Goal: Information Seeking & Learning: Learn about a topic

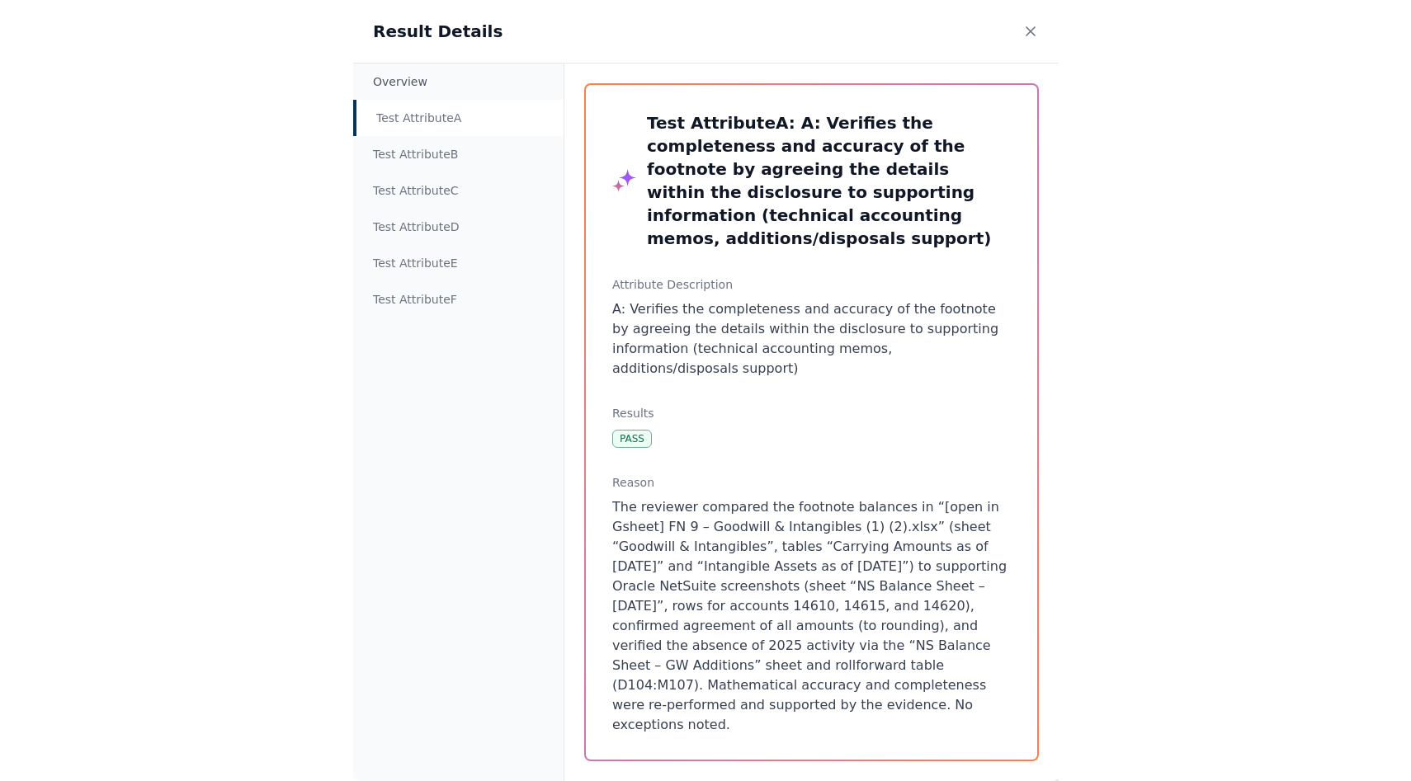
scroll to position [27, 0]
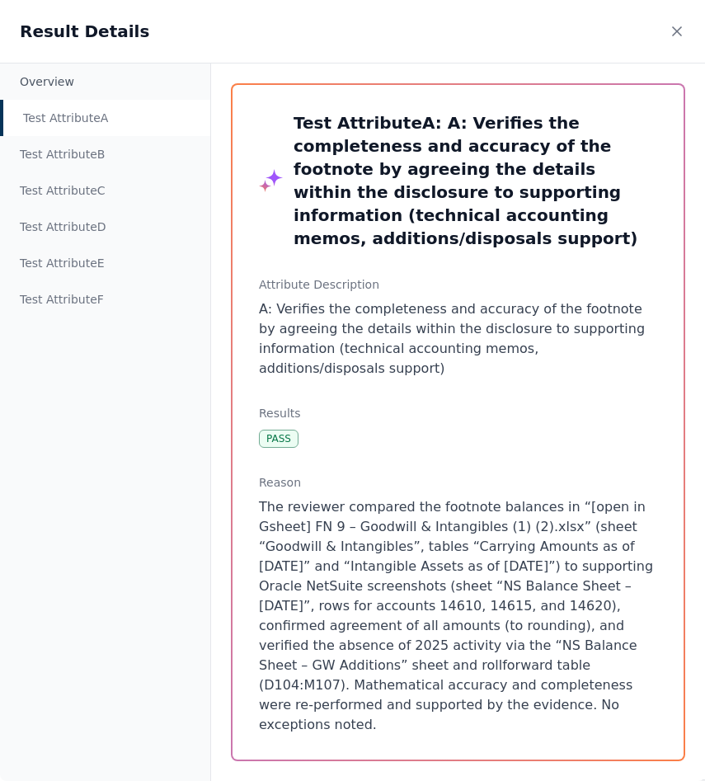
click at [229, 278] on div "Test Attribute A : A: Verifies the completeness and accuracy of the footnote by…" at bounding box center [458, 423] width 494 height 718
click at [423, 441] on div "Test Attribute A : A: Verifies the completeness and accuracy of the footnote by…" at bounding box center [458, 422] width 451 height 675
click at [423, 372] on div "Test Attribute A : A: Verifies the completeness and accuracy of the footnote by…" at bounding box center [458, 422] width 451 height 675
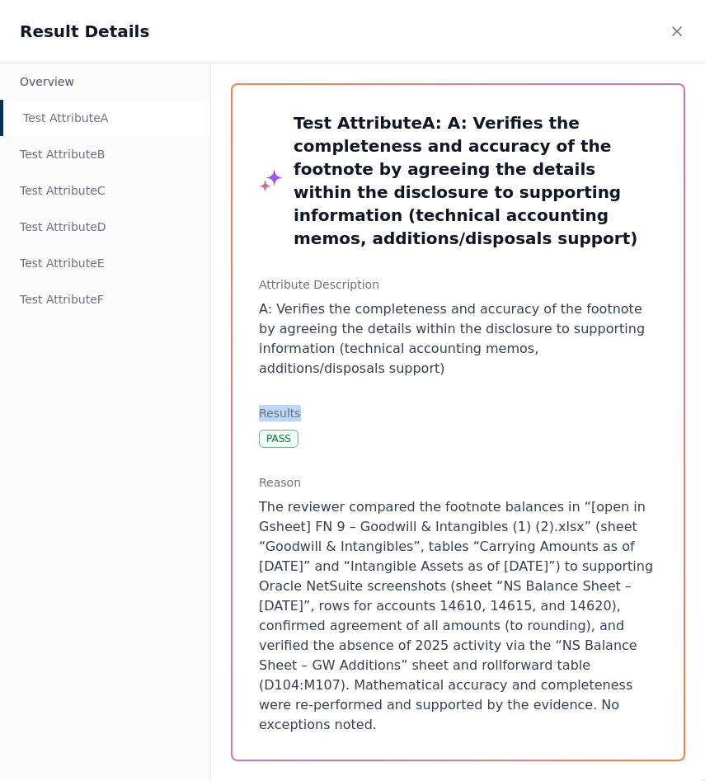
click at [423, 372] on div "Test Attribute A : A: Verifies the completeness and accuracy of the footnote by…" at bounding box center [458, 422] width 451 height 675
click at [417, 333] on p "A: Verifies the completeness and accuracy of the footnote by agreeing the detai…" at bounding box center [458, 339] width 399 height 79
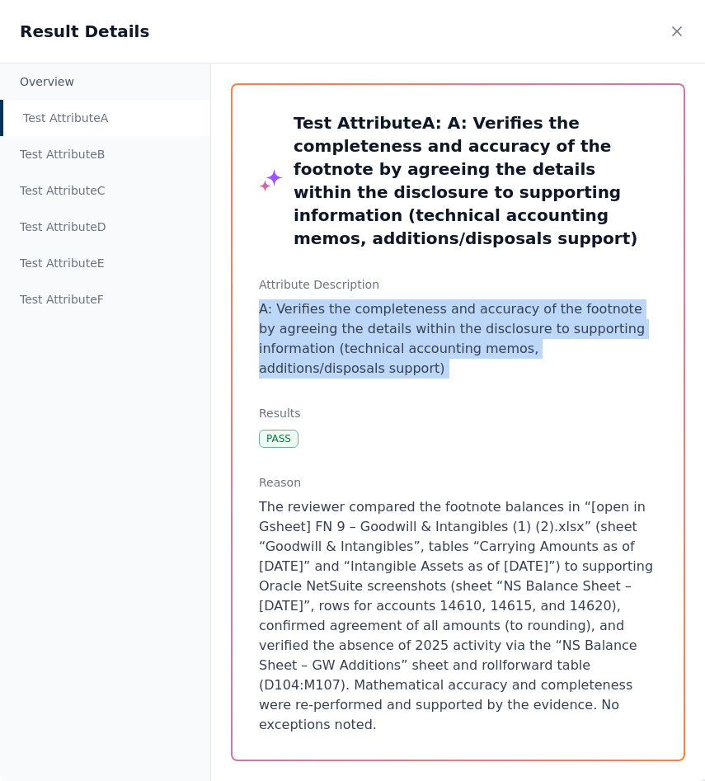
click at [417, 333] on p "A: Verifies the completeness and accuracy of the footnote by agreeing the detai…" at bounding box center [458, 339] width 399 height 79
drag, startPoint x: 417, startPoint y: 333, endPoint x: 441, endPoint y: 190, distance: 144.9
click at [417, 303] on p "A: Verifies the completeness and accuracy of the footnote by agreeing the detai…" at bounding box center [458, 339] width 399 height 79
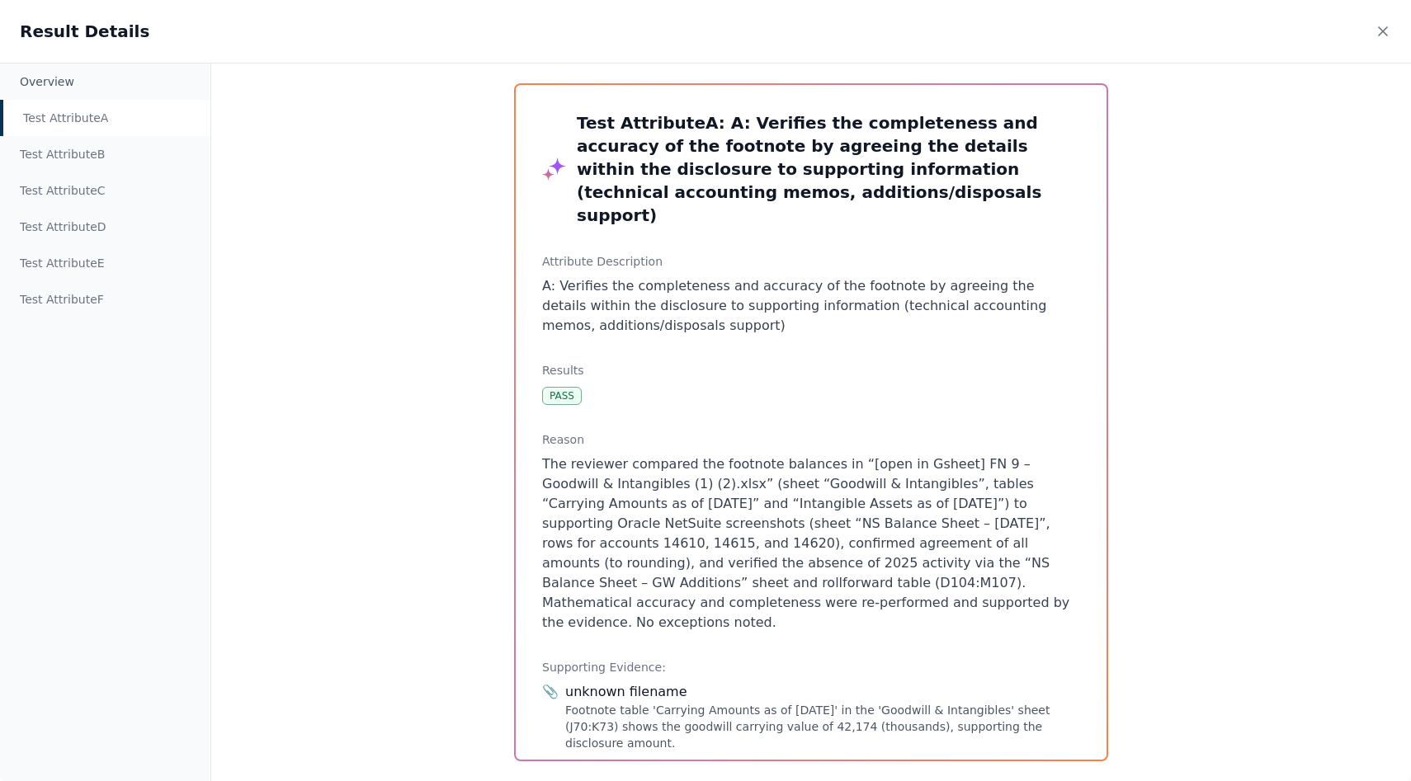
scroll to position [36, 0]
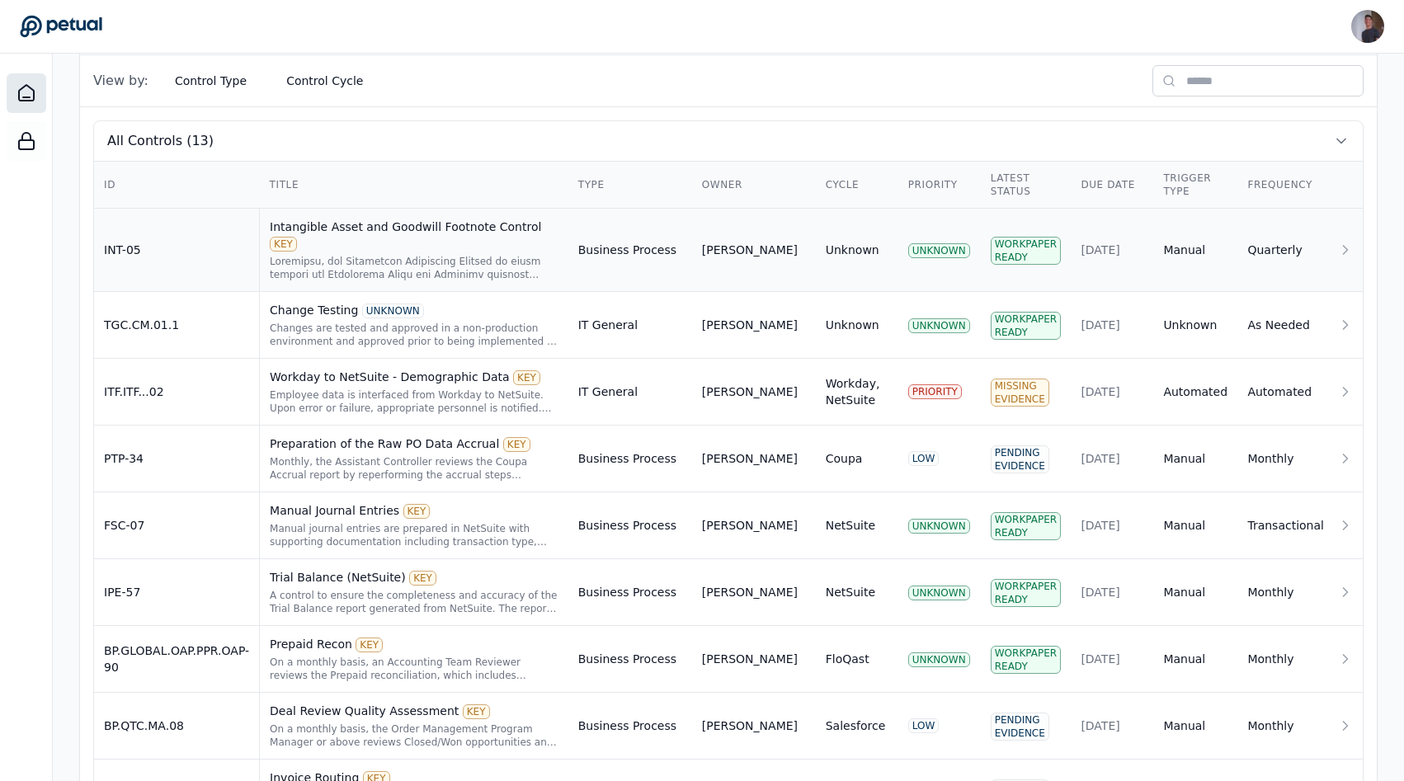
scroll to position [514, 0]
click at [185, 250] on td "INT-05" at bounding box center [177, 247] width 166 height 83
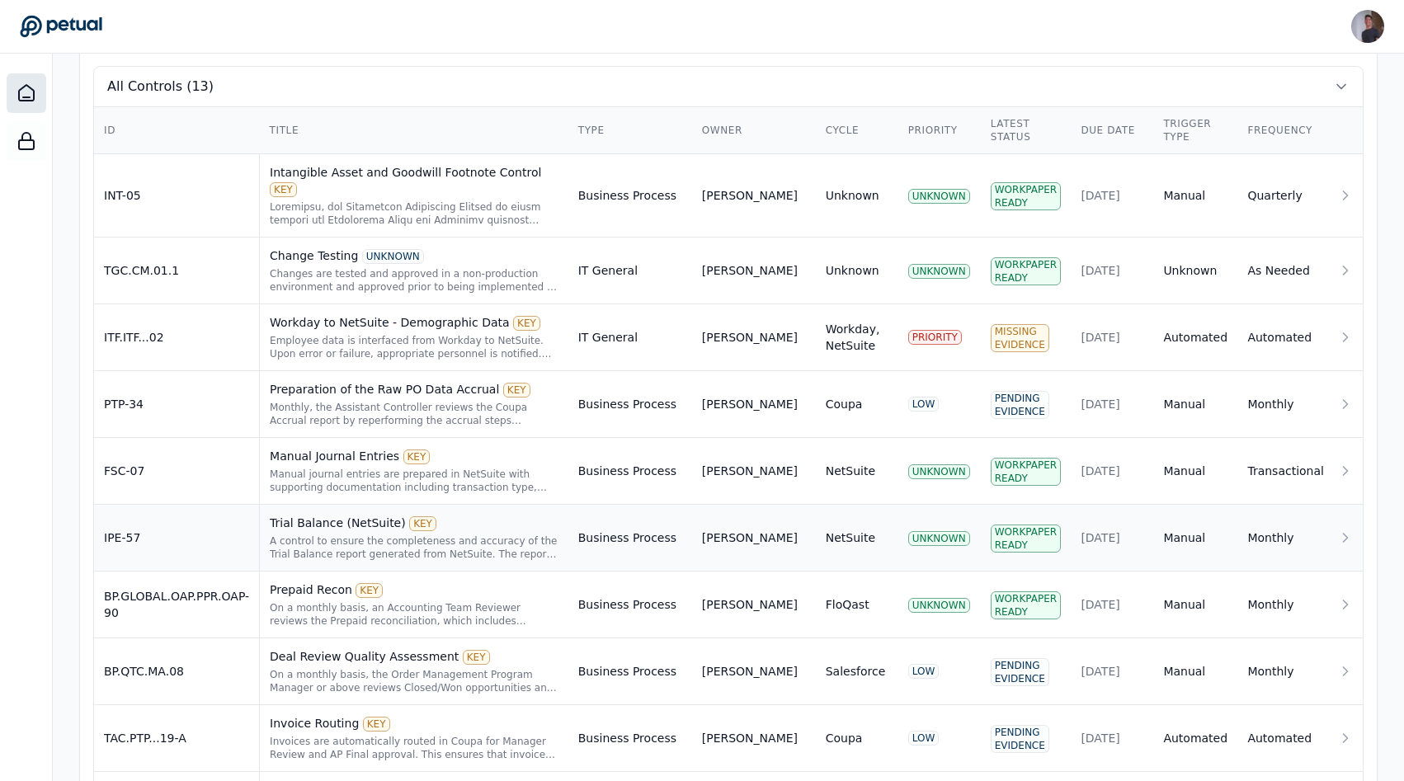
scroll to position [540, 0]
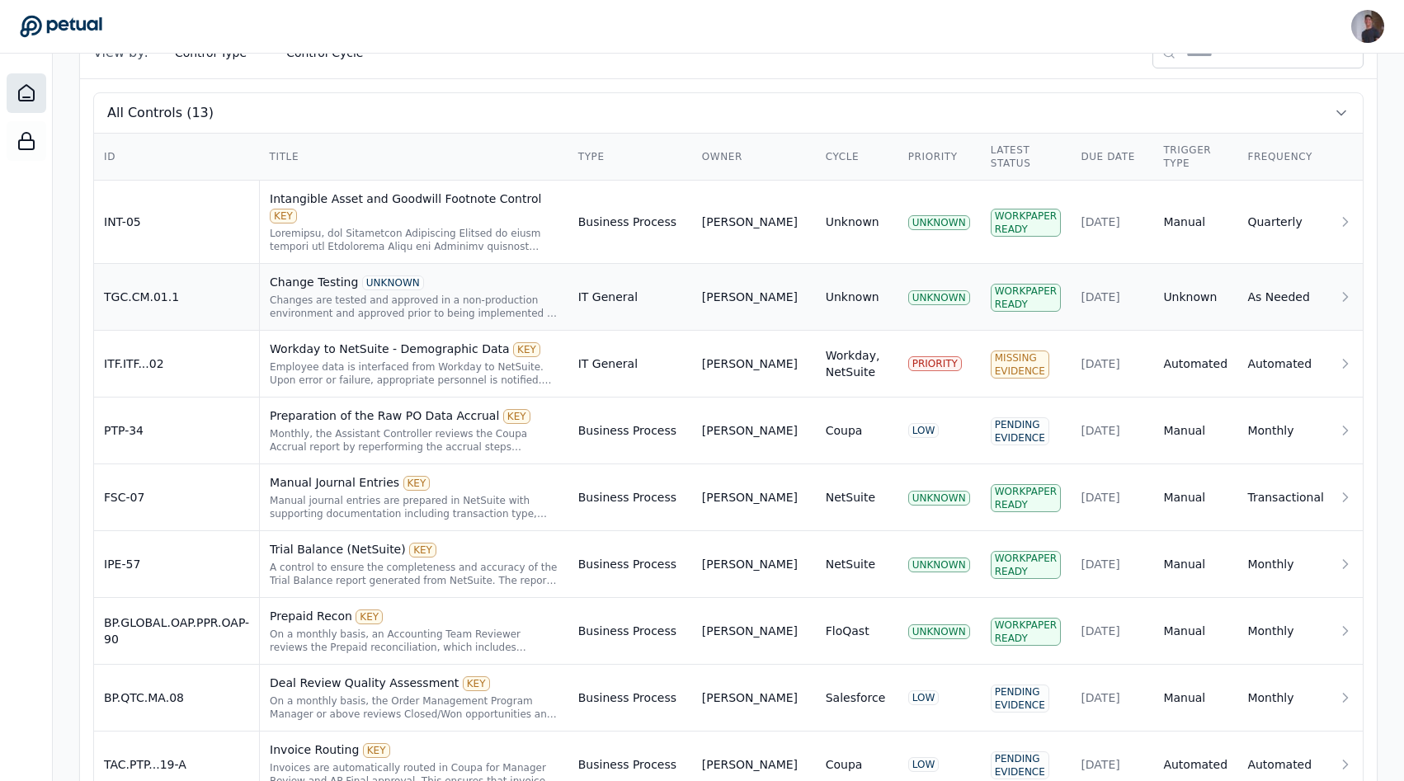
click at [221, 279] on td "TGC.CM.01.1" at bounding box center [177, 297] width 166 height 67
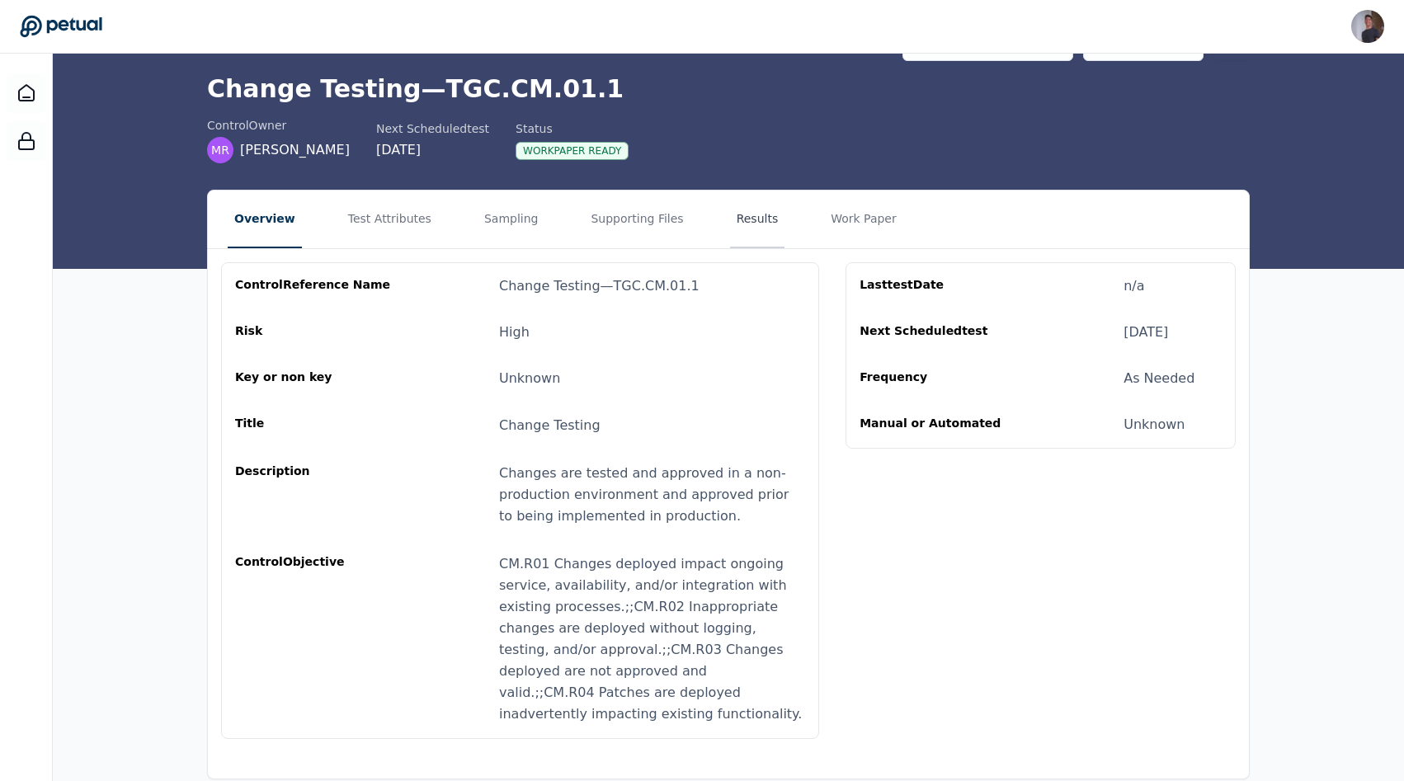
click at [730, 223] on button "Results" at bounding box center [757, 220] width 55 height 58
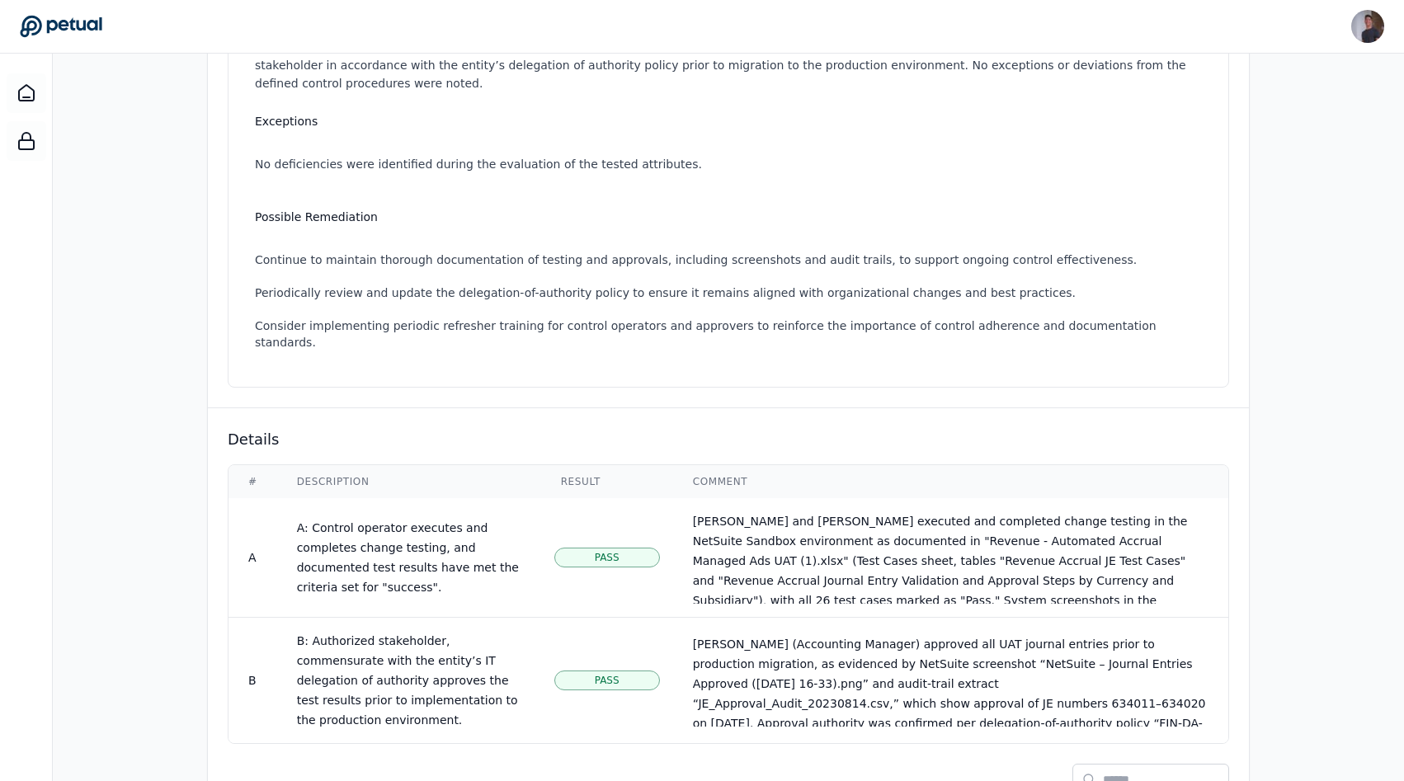
scroll to position [397, 0]
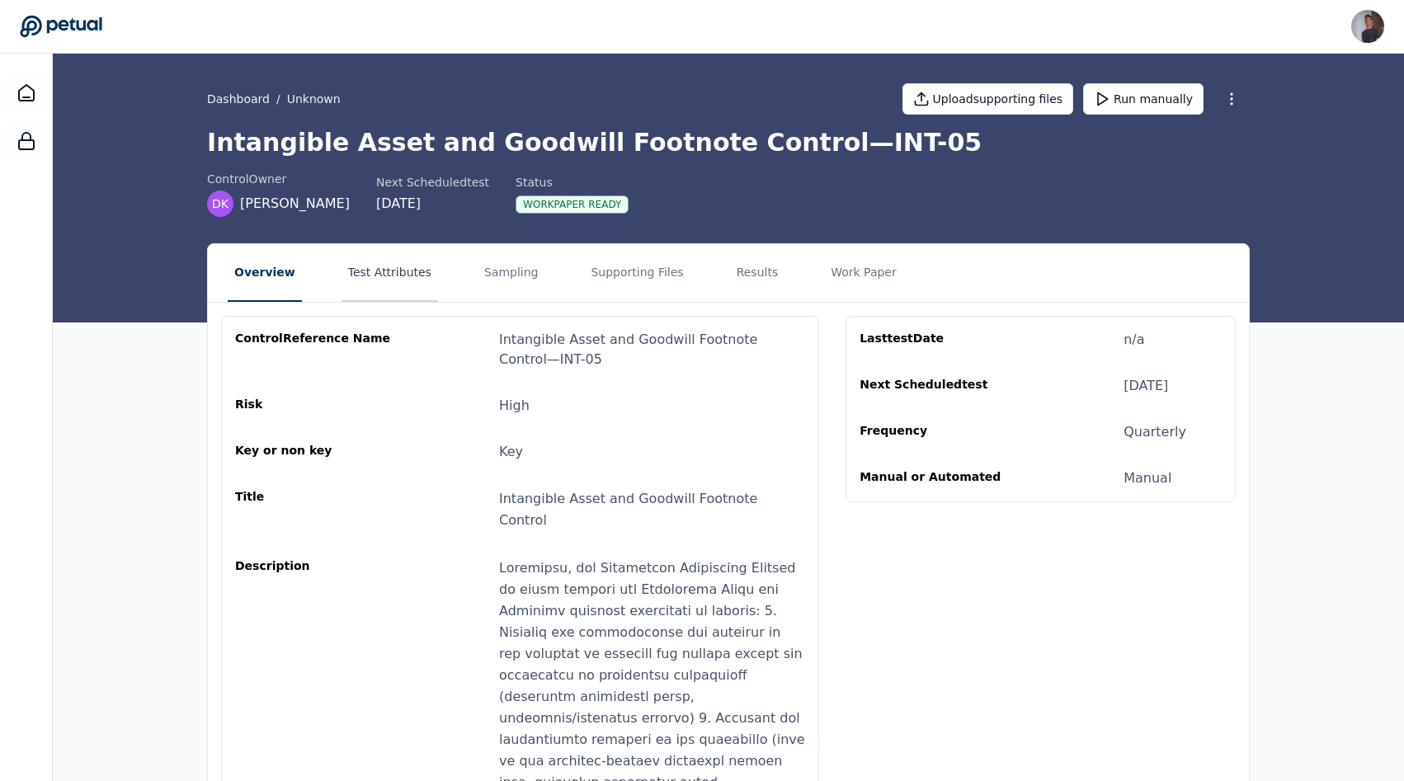
click at [419, 265] on button "Test Attributes" at bounding box center [390, 273] width 97 height 58
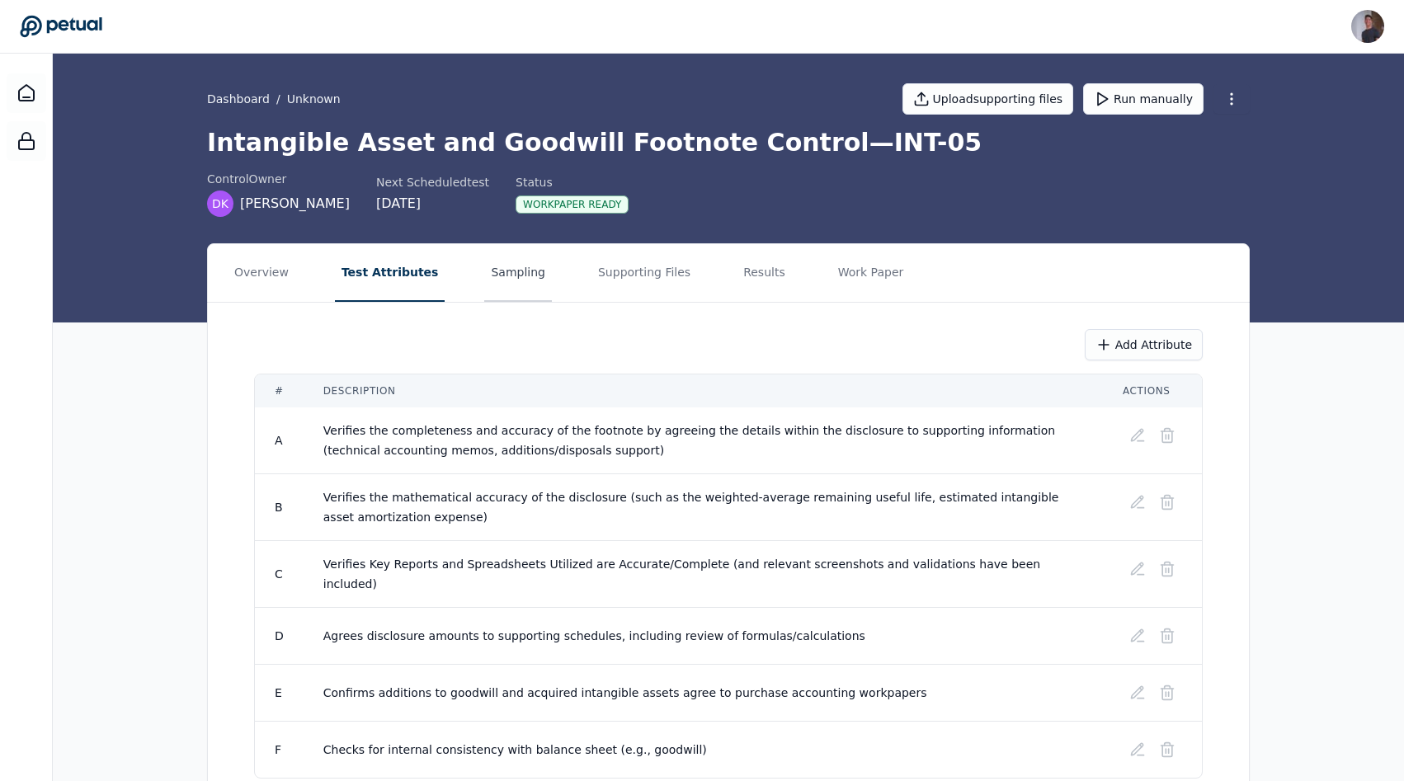
click at [487, 274] on button "Sampling" at bounding box center [518, 273] width 68 height 58
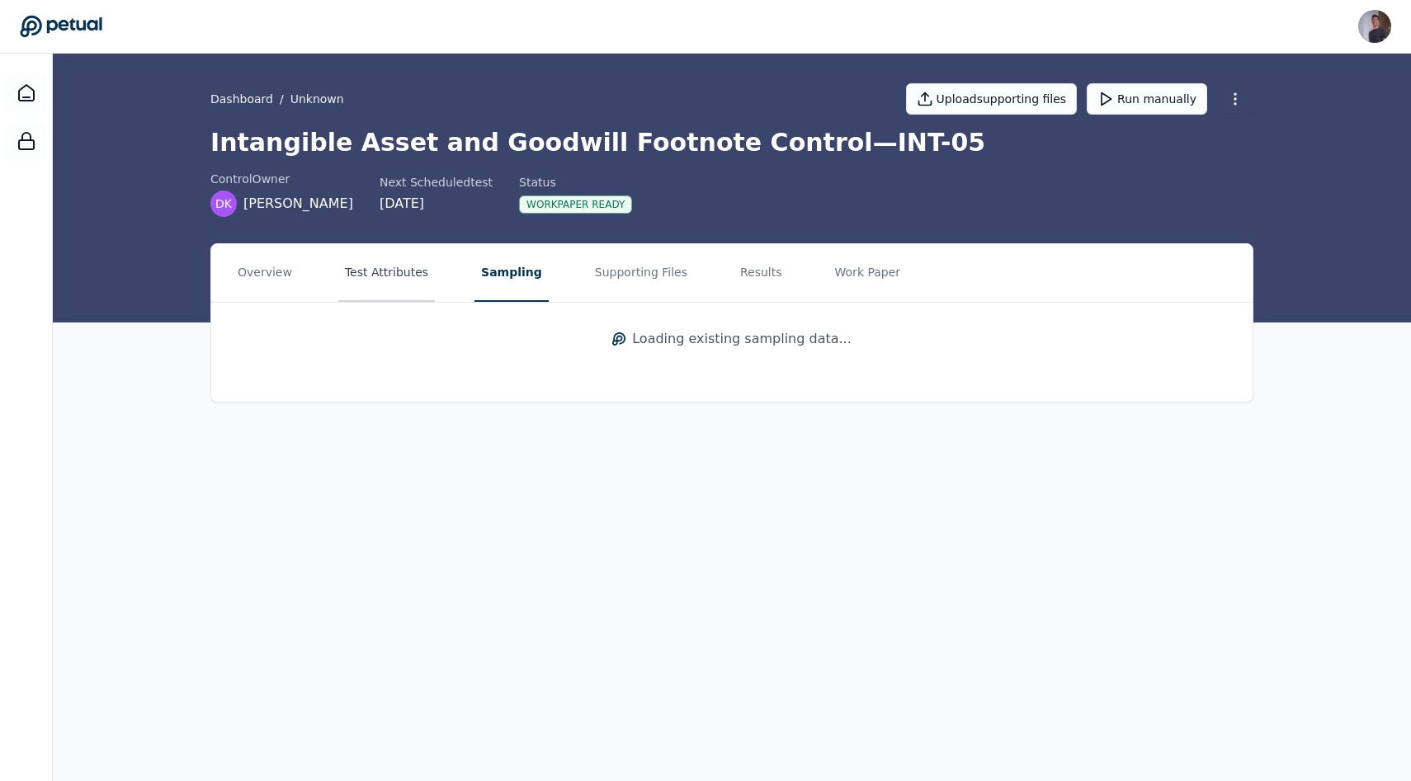
click at [380, 274] on button "Test Attributes" at bounding box center [386, 273] width 97 height 58
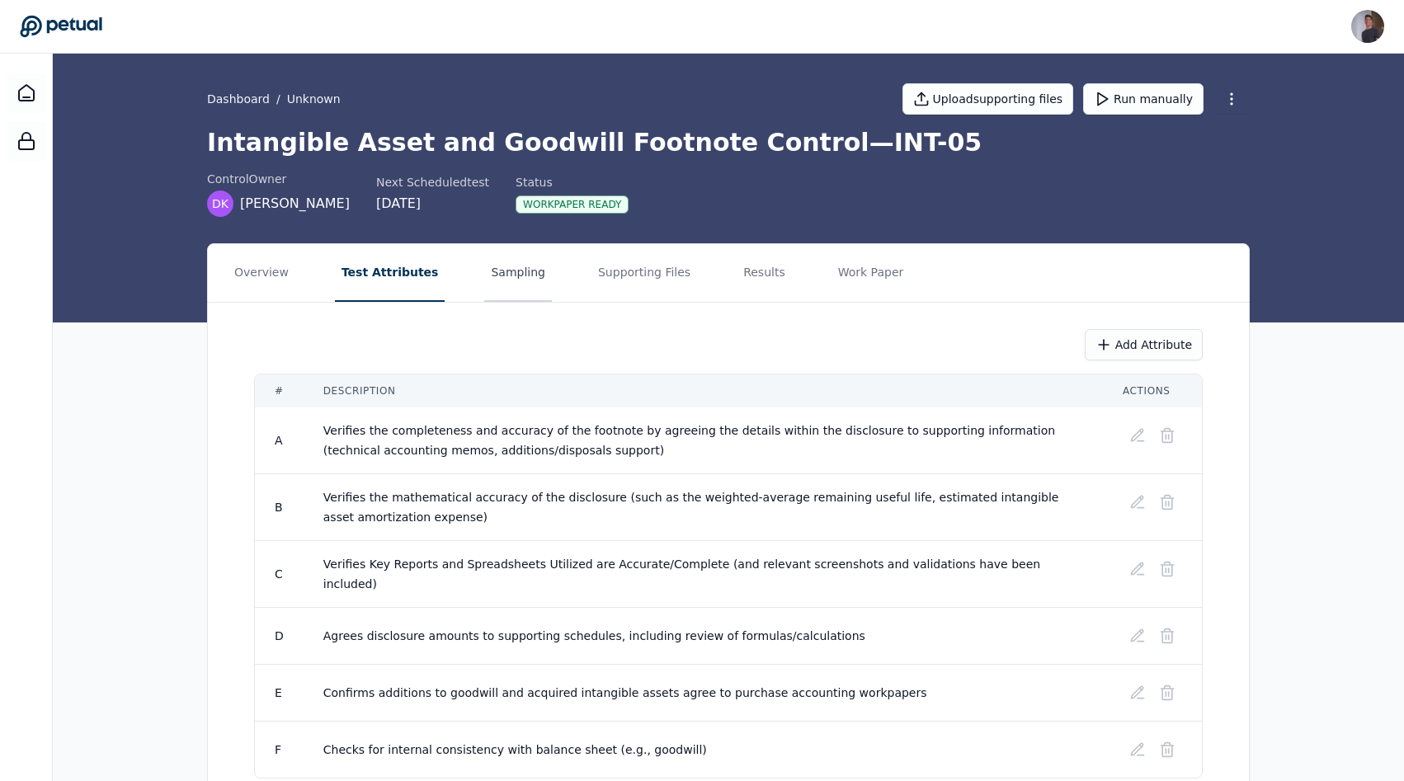
click at [517, 273] on button "Sampling" at bounding box center [518, 273] width 68 height 58
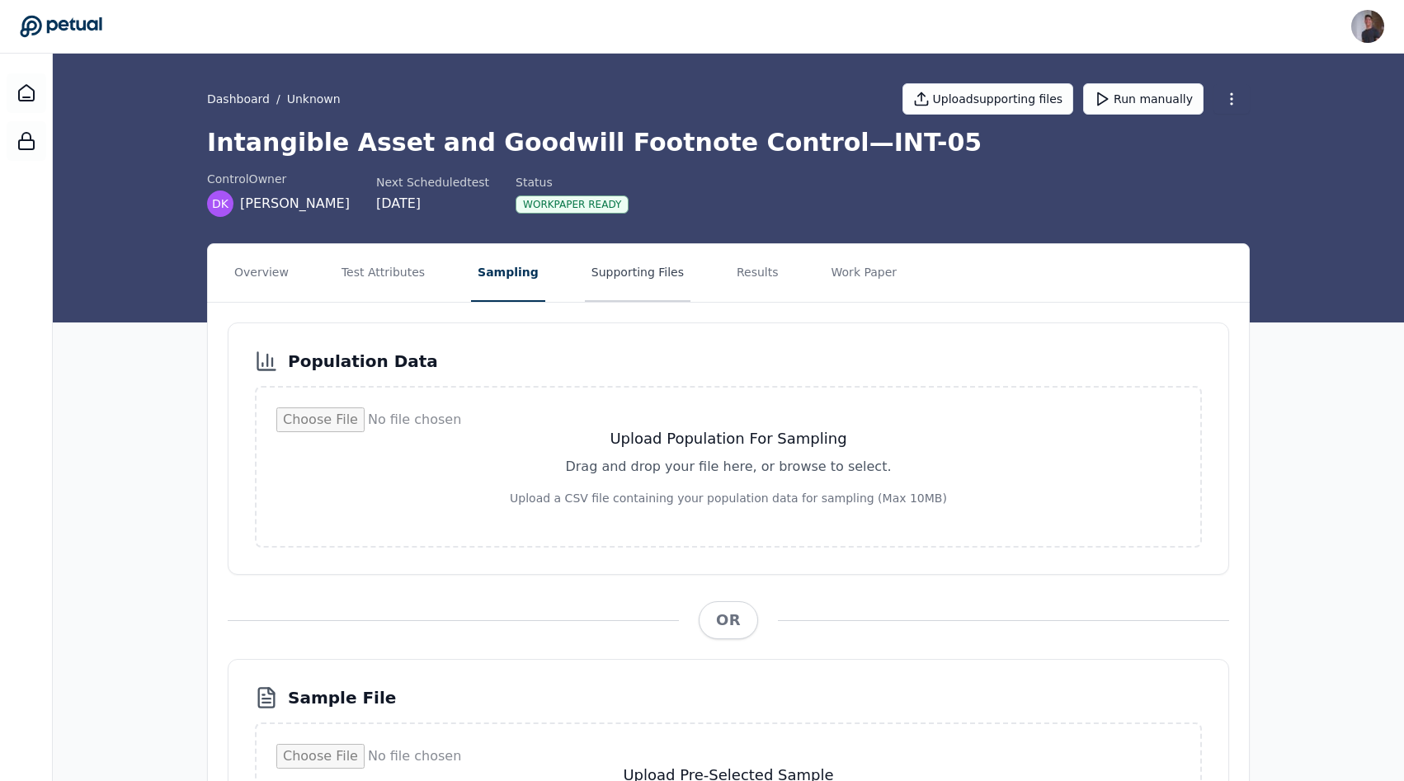
click at [585, 279] on button "Supporting Files" at bounding box center [638, 273] width 106 height 58
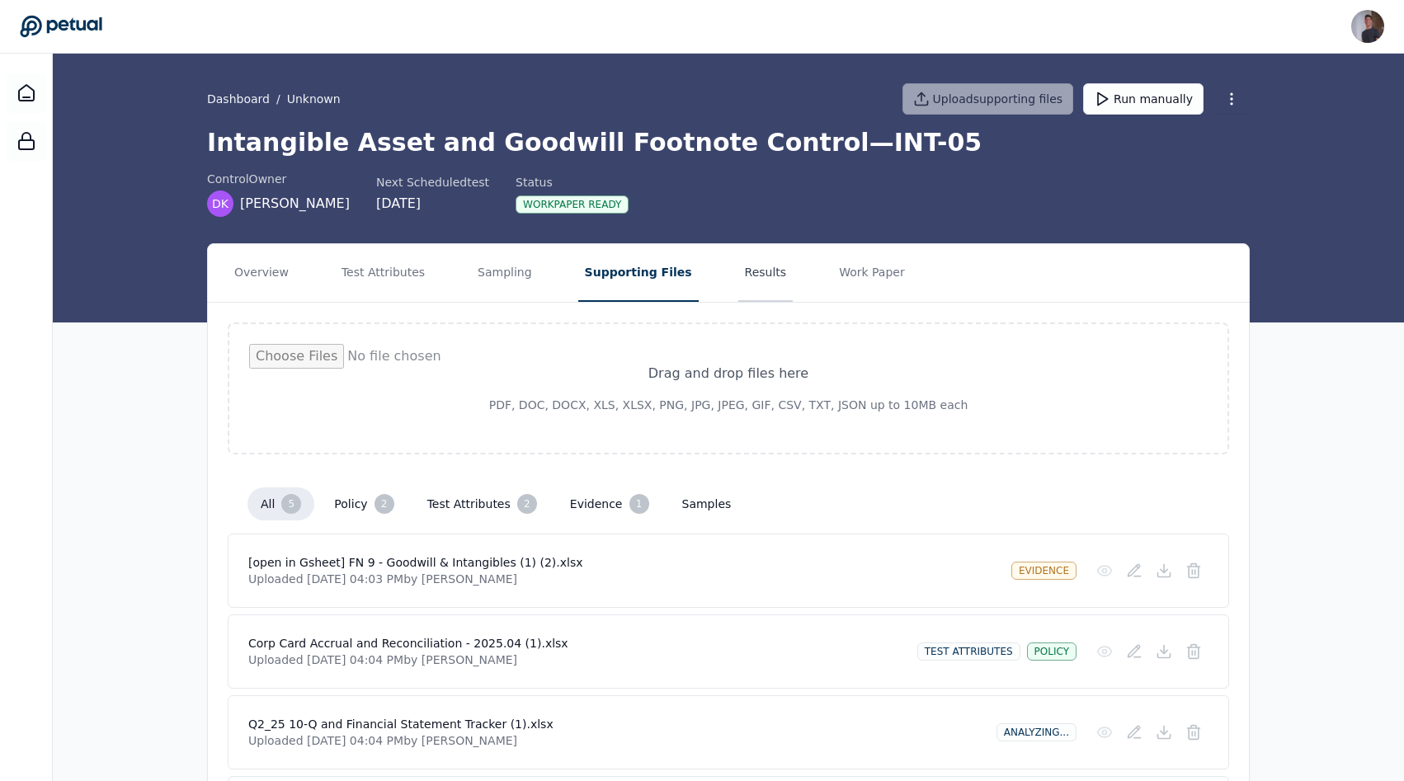
click at [738, 282] on button "Results" at bounding box center [765, 273] width 55 height 58
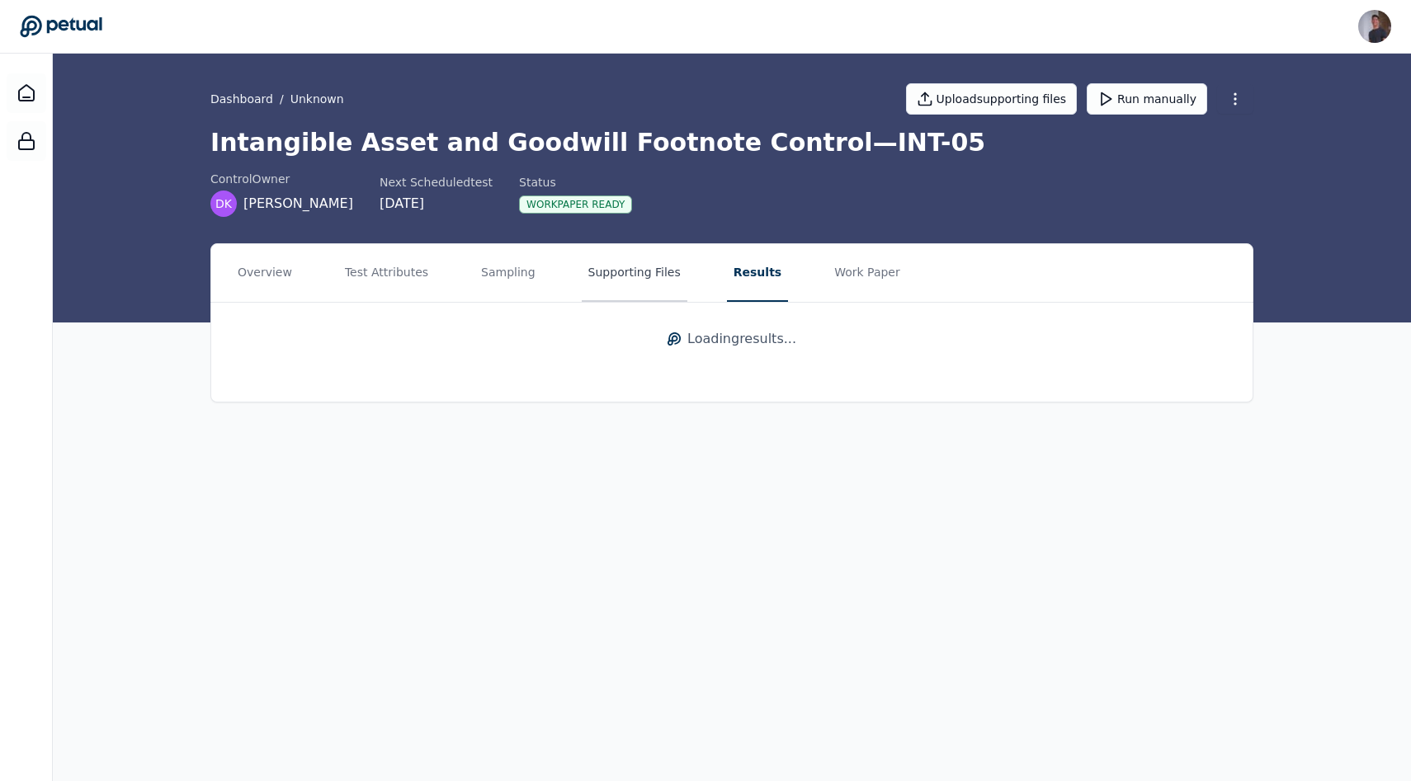
click at [653, 285] on button "Supporting Files" at bounding box center [635, 273] width 106 height 58
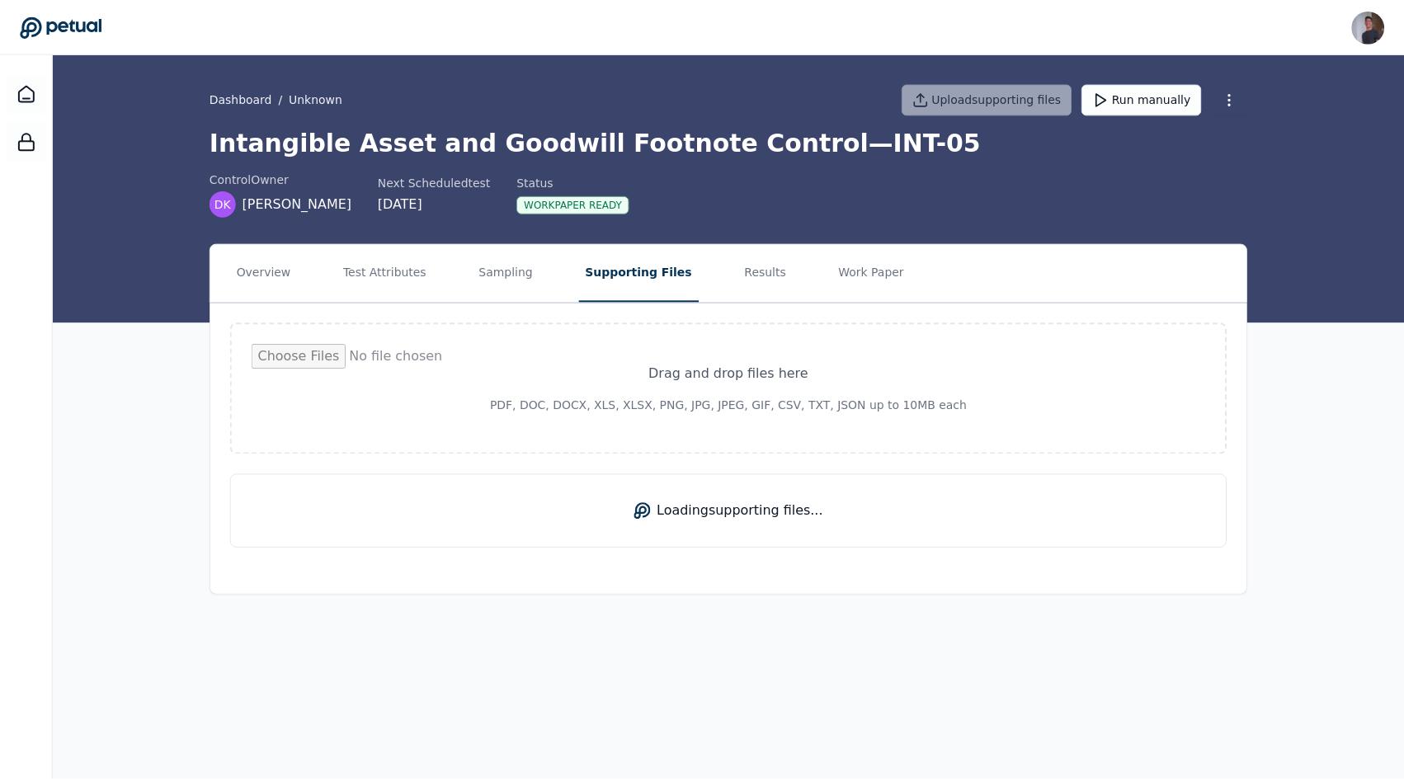
scroll to position [224, 0]
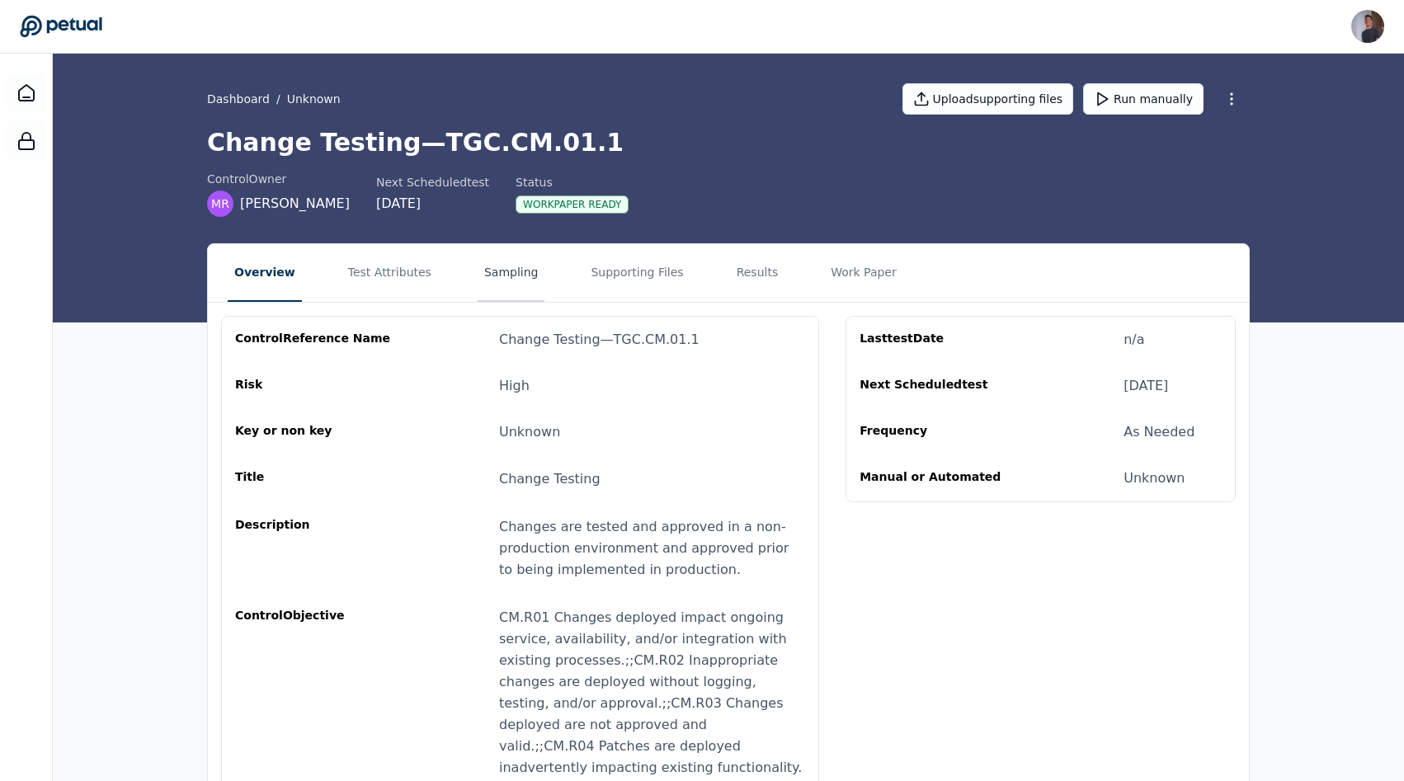
click at [479, 273] on button "Sampling" at bounding box center [512, 273] width 68 height 58
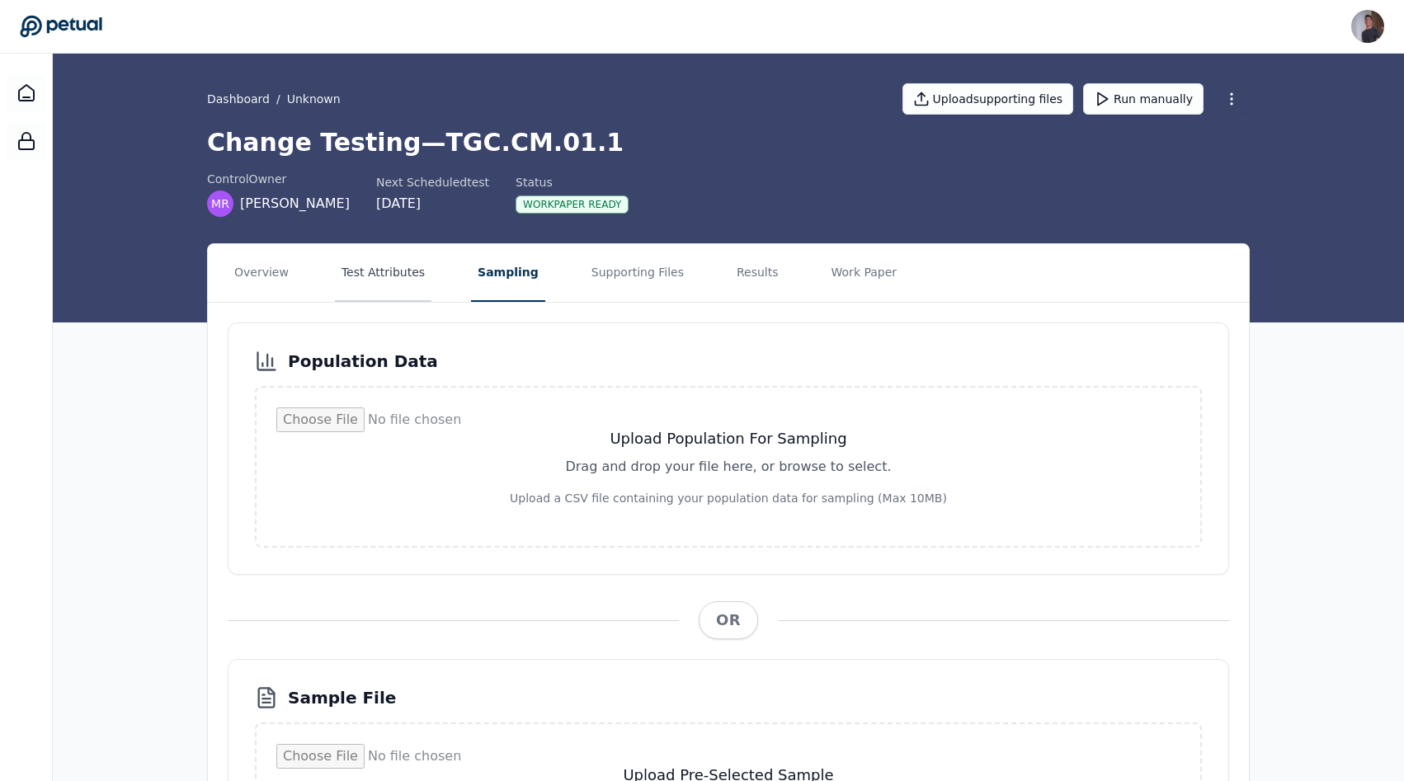
click at [418, 271] on button "Test Attributes" at bounding box center [383, 273] width 97 height 58
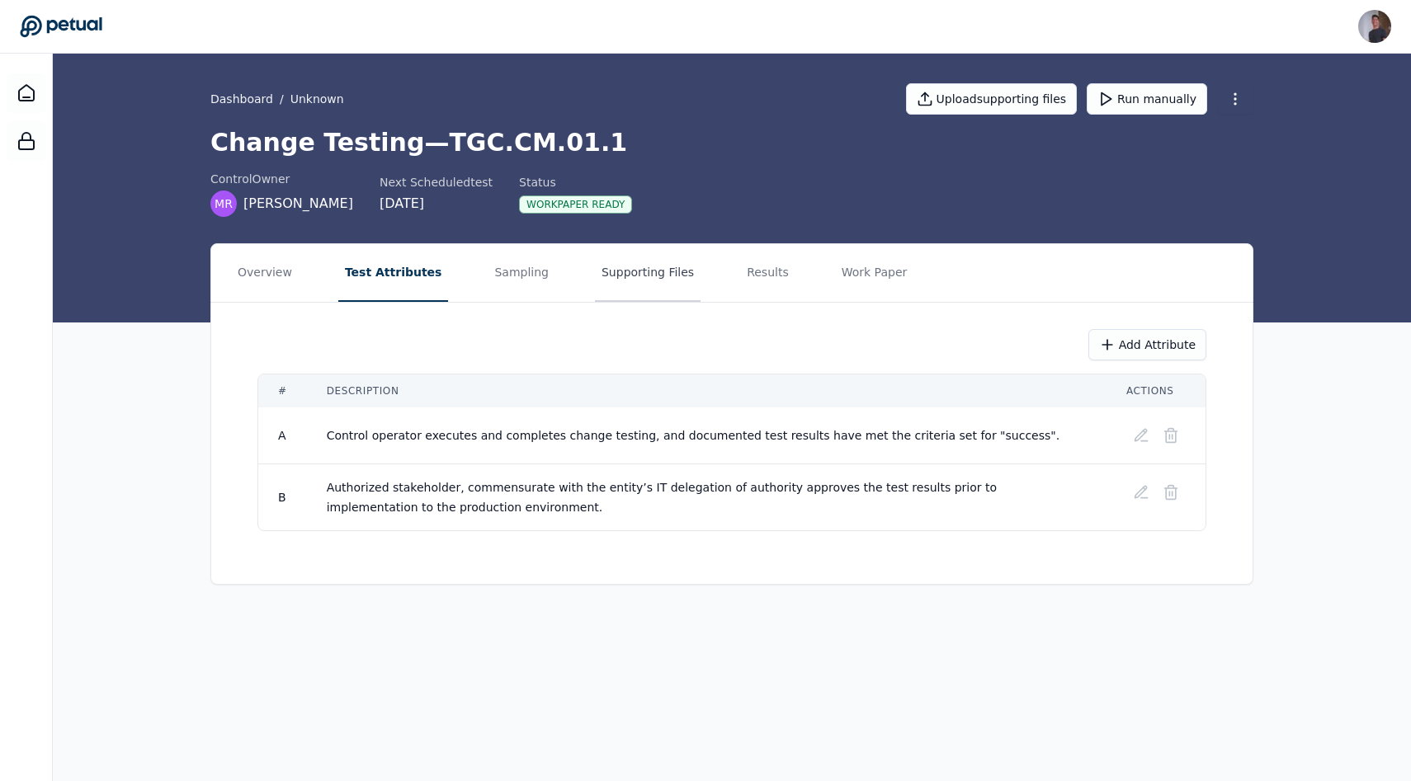
click at [615, 284] on button "Supporting Files" at bounding box center [648, 273] width 106 height 58
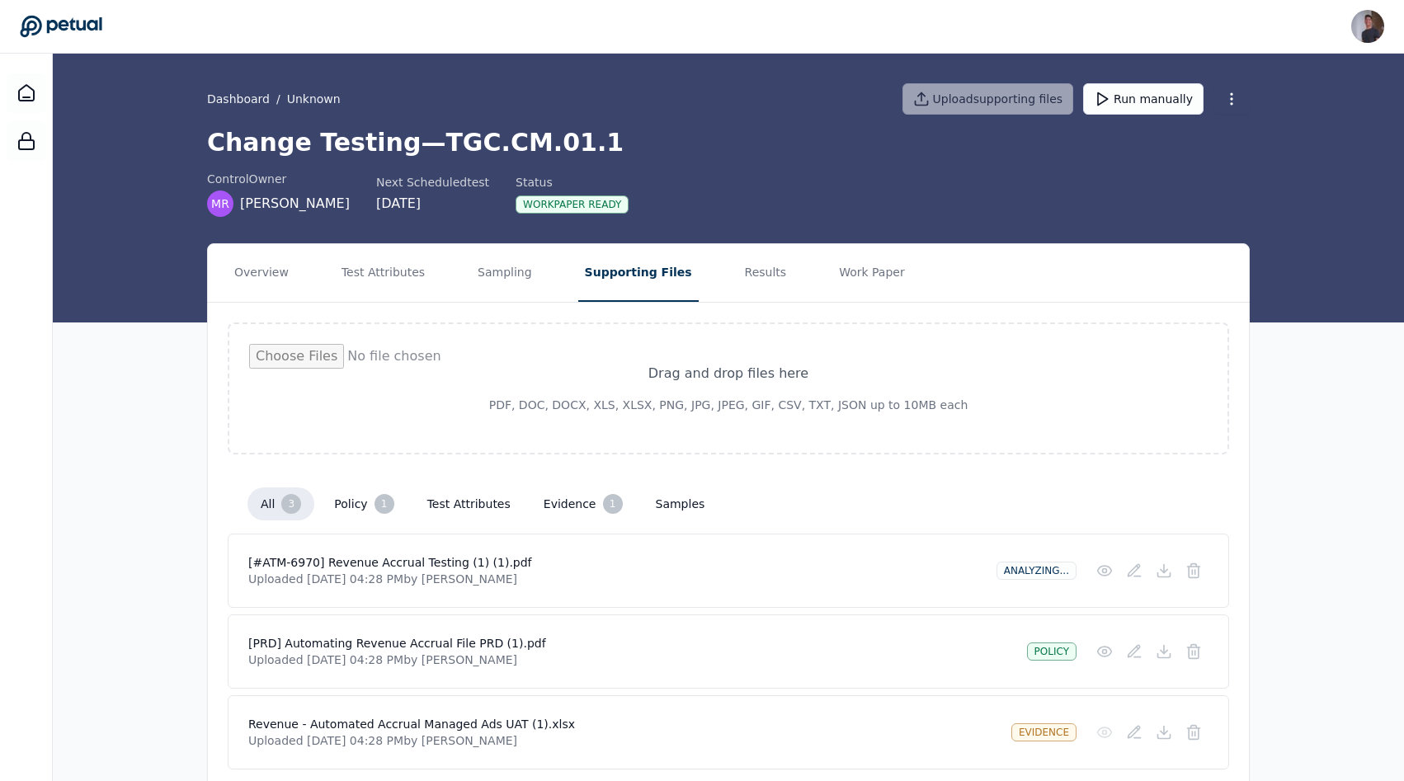
scroll to position [62, 0]
